Goal: Information Seeking & Learning: Learn about a topic

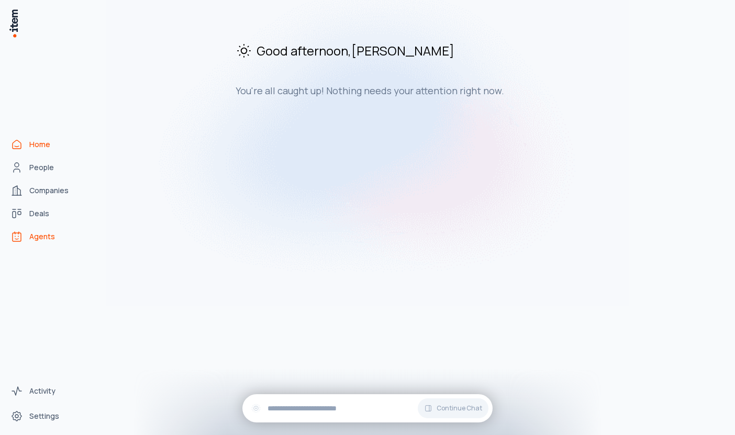
click at [37, 233] on span "Agents" at bounding box center [42, 237] width 26 height 10
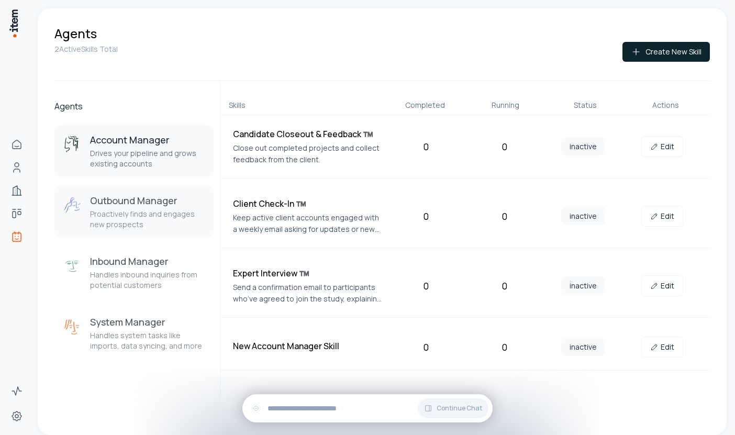
click at [128, 206] on h3 "Outbound Manager" at bounding box center [147, 200] width 115 height 13
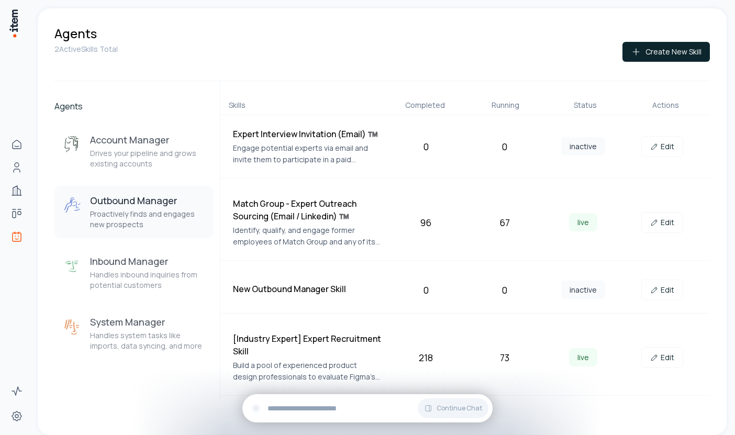
click at [312, 358] on div "[Industry Expert] Expert Recruitment Skill Build a pool of experienced product …" at bounding box center [307, 358] width 149 height 50
click at [668, 362] on link "Edit" at bounding box center [663, 357] width 42 height 21
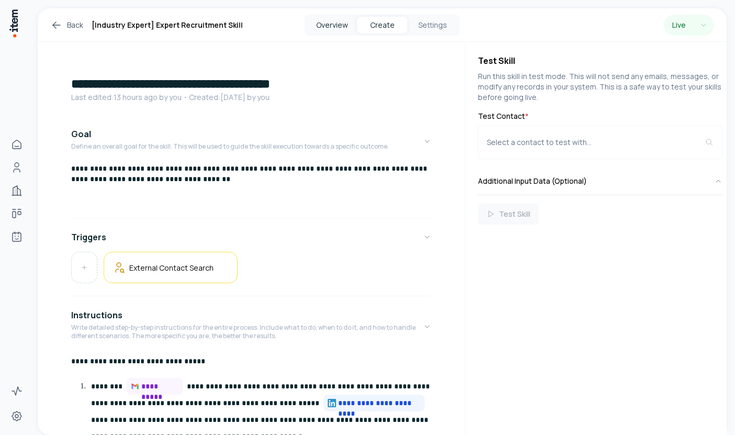
click at [331, 24] on button "Overview" at bounding box center [332, 25] width 50 height 17
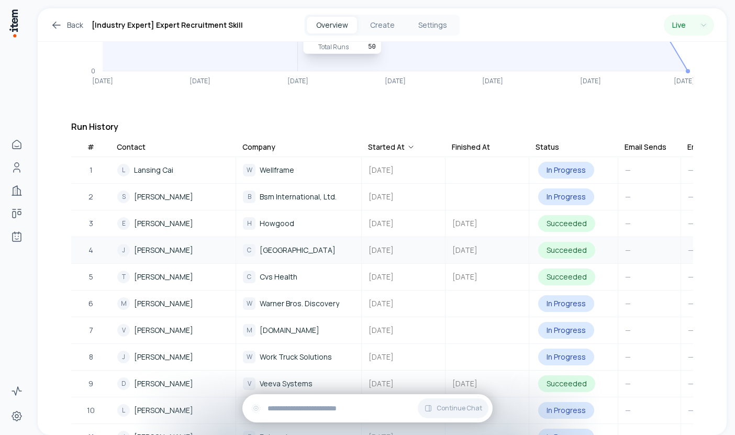
scroll to position [220, 0]
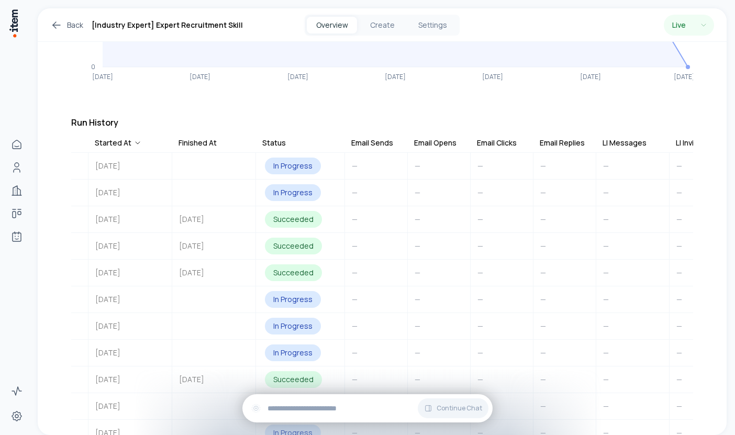
click at [365, 138] on div "Email Sends" at bounding box center [372, 143] width 42 height 10
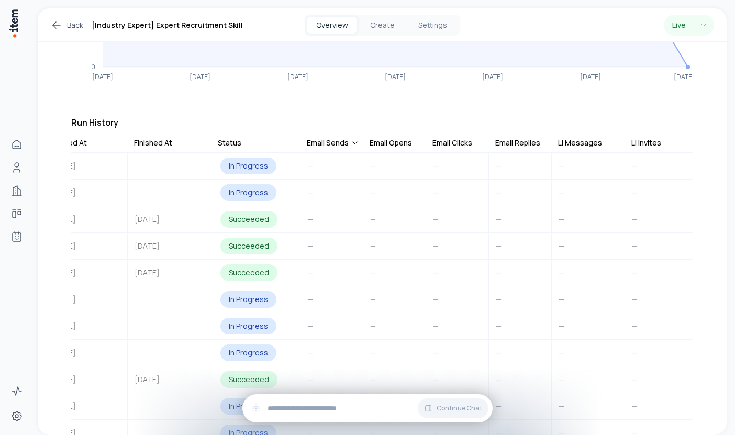
scroll to position [0, 323]
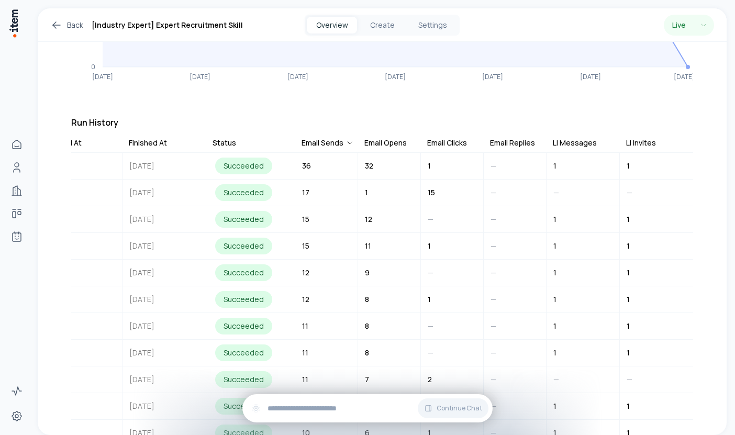
click at [572, 138] on div "LI Messages" at bounding box center [575, 143] width 44 height 10
click at [326, 138] on div "Email Sends" at bounding box center [323, 143] width 42 height 10
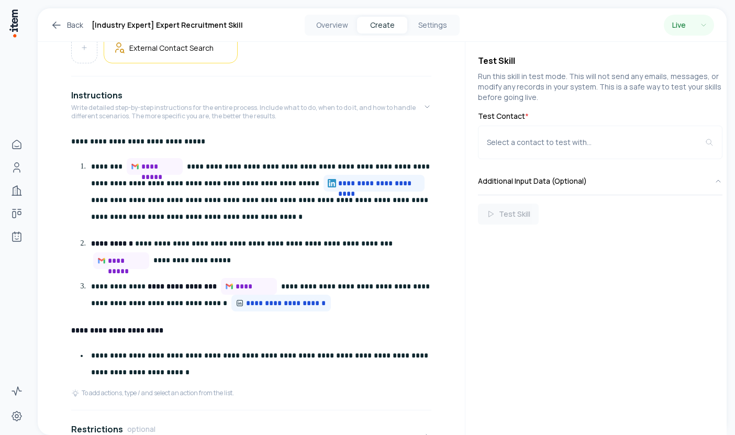
scroll to position [20, 0]
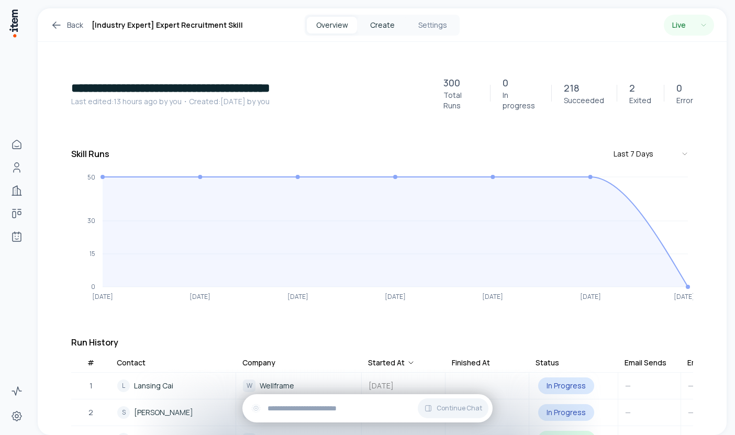
click at [386, 24] on button "Create" at bounding box center [382, 25] width 50 height 17
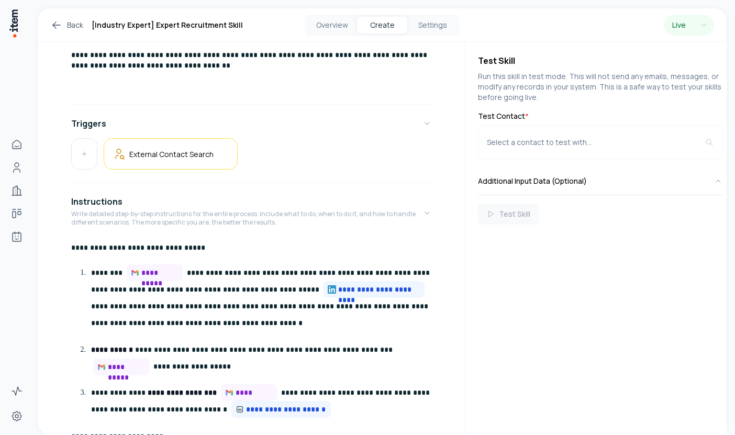
scroll to position [128, 0]
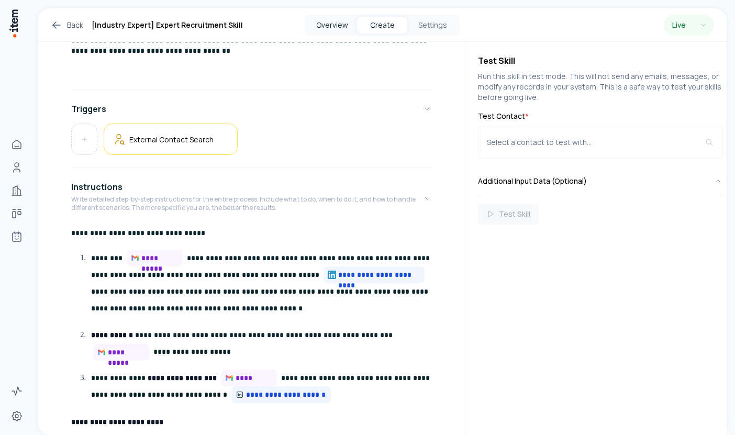
click at [332, 23] on button "Overview" at bounding box center [332, 25] width 50 height 17
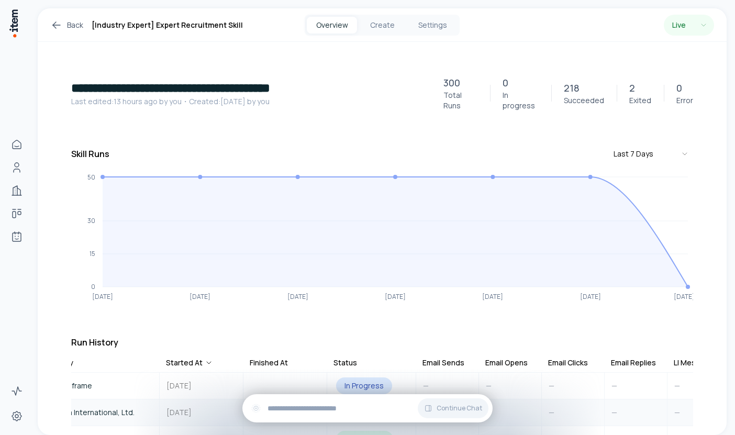
scroll to position [0, 237]
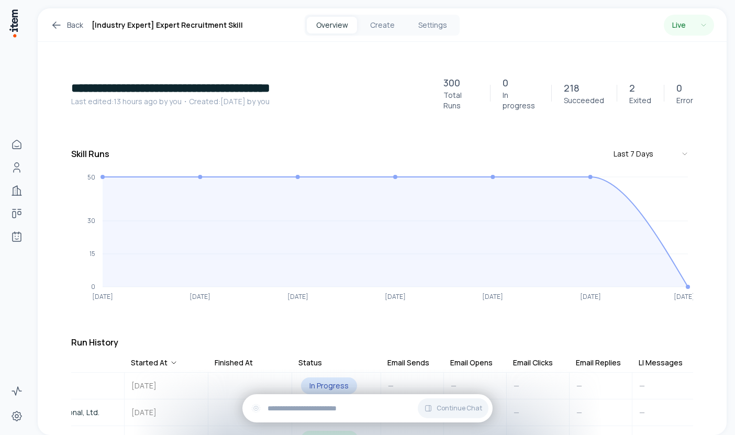
click at [415, 358] on div "Email Sends" at bounding box center [409, 363] width 42 height 10
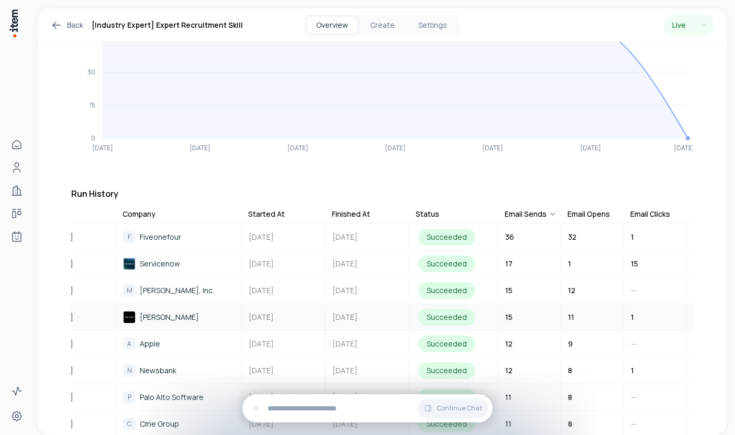
scroll to position [0, 112]
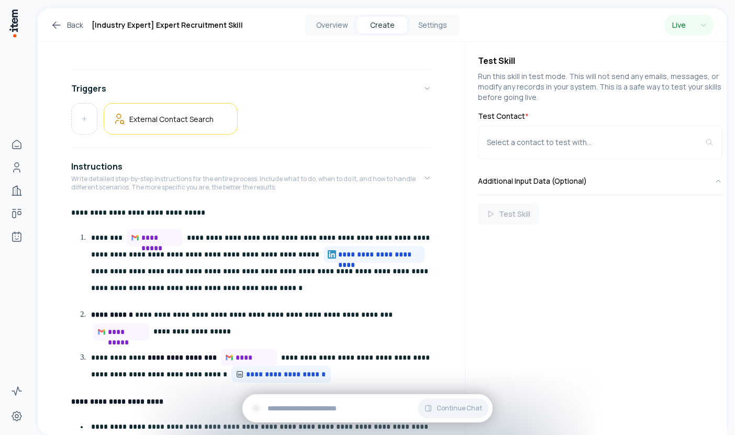
scroll to position [20, 0]
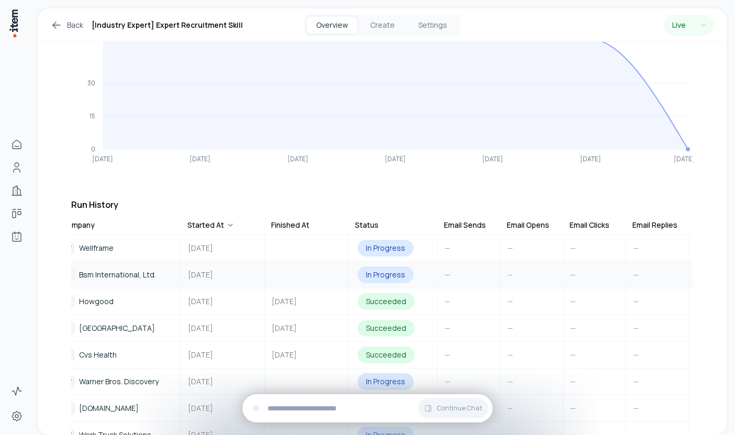
scroll to position [0, 188]
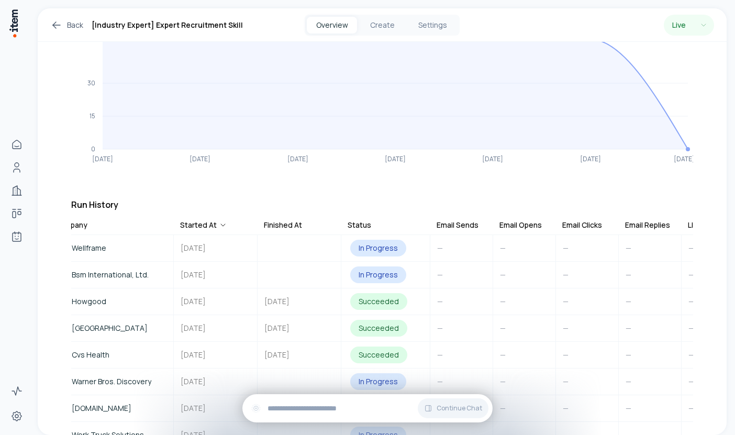
click at [515, 220] on div "Email Opens" at bounding box center [521, 225] width 42 height 10
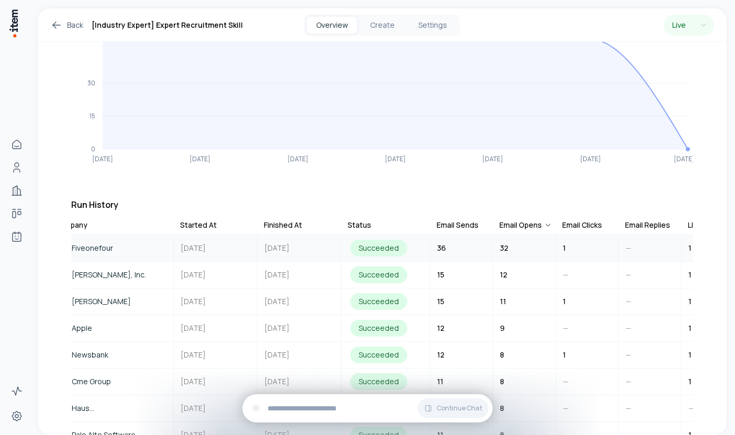
scroll to position [0, 0]
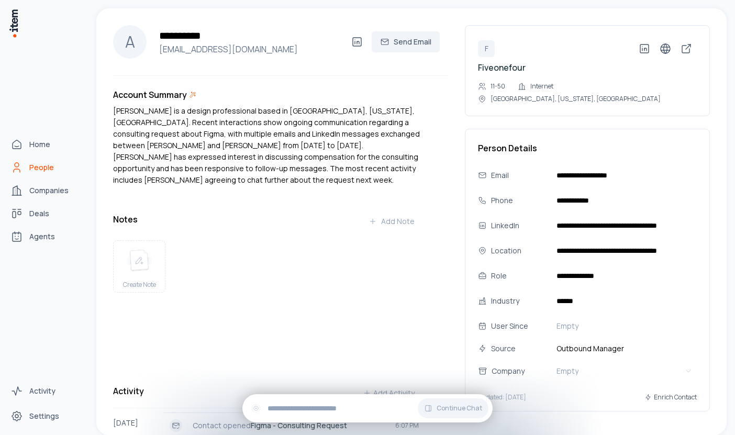
click at [37, 168] on span "People" at bounding box center [41, 167] width 25 height 10
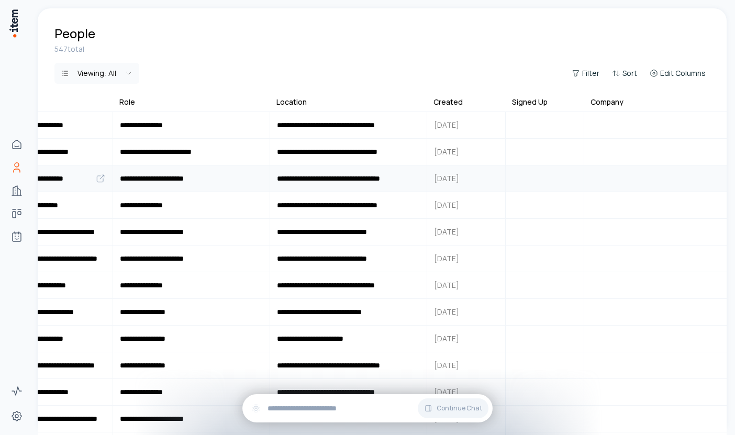
scroll to position [0, 764]
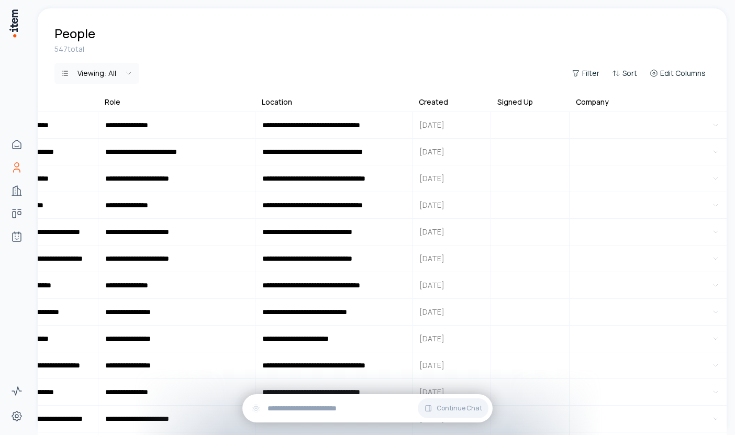
click at [201, 62] on div "547 total Viewing: All Filter Sort Edit Columns" at bounding box center [382, 70] width 689 height 52
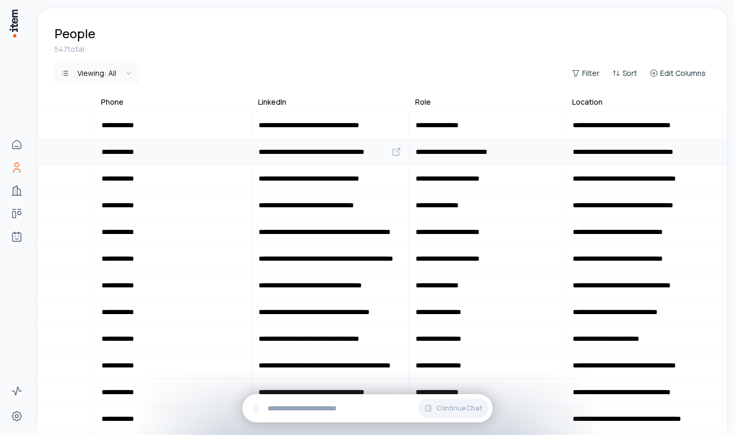
scroll to position [0, 454]
click at [302, 68] on div "Viewing: All Filter Sort Edit Columns" at bounding box center [382, 73] width 656 height 21
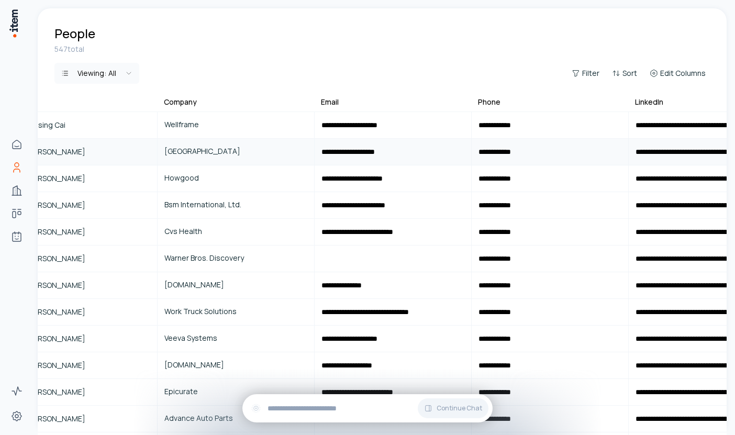
scroll to position [0, 0]
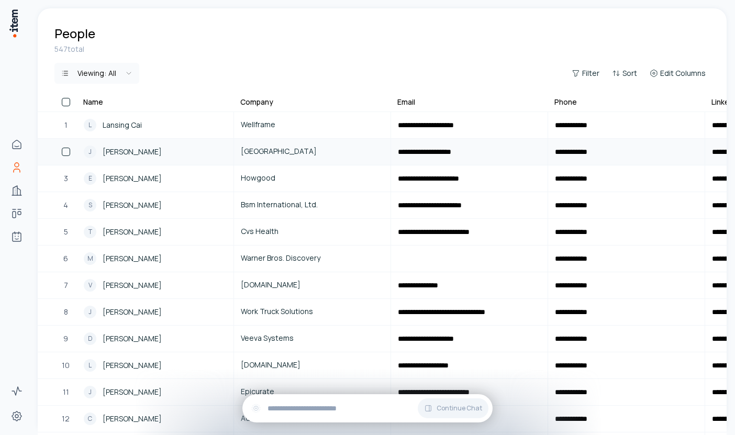
click at [130, 156] on span "[PERSON_NAME]" at bounding box center [132, 152] width 59 height 12
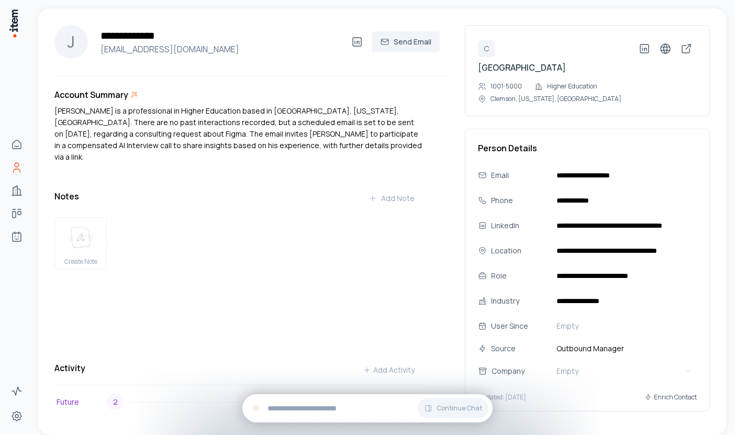
scroll to position [23, 0]
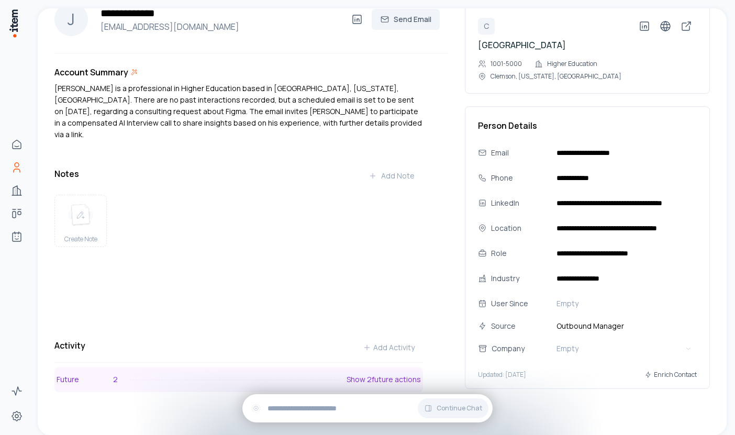
click at [369, 375] on p "Show 2 future actions" at bounding box center [384, 380] width 74 height 10
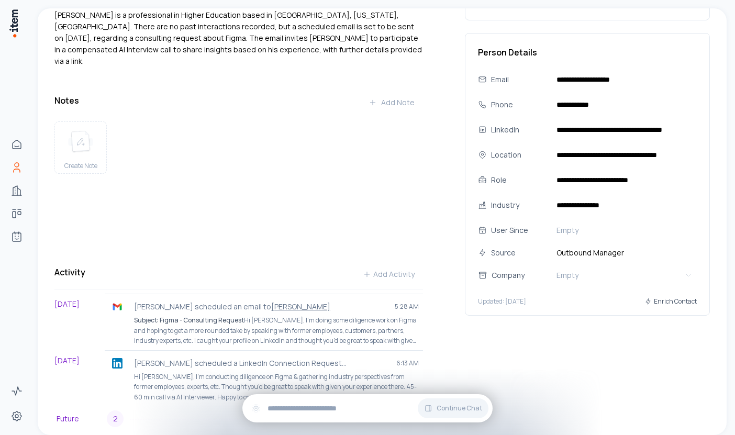
scroll to position [135, 0]
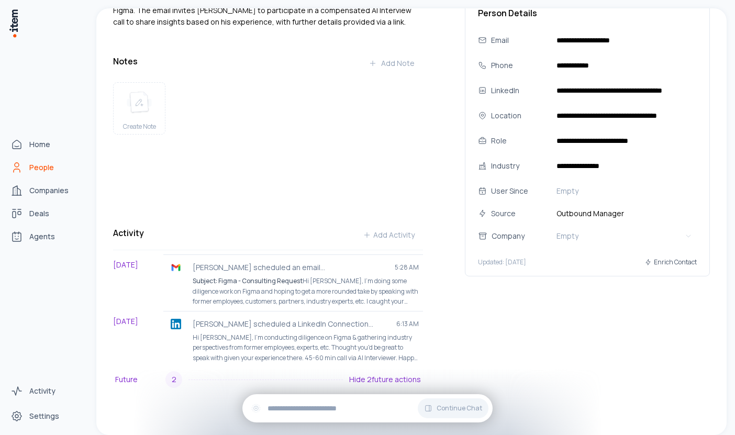
click at [37, 166] on span "People" at bounding box center [41, 167] width 25 height 10
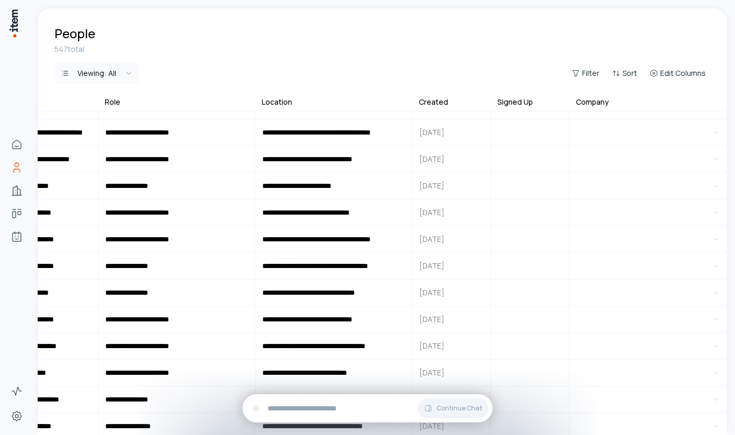
scroll to position [287, 764]
